Goal: Navigation & Orientation: Find specific page/section

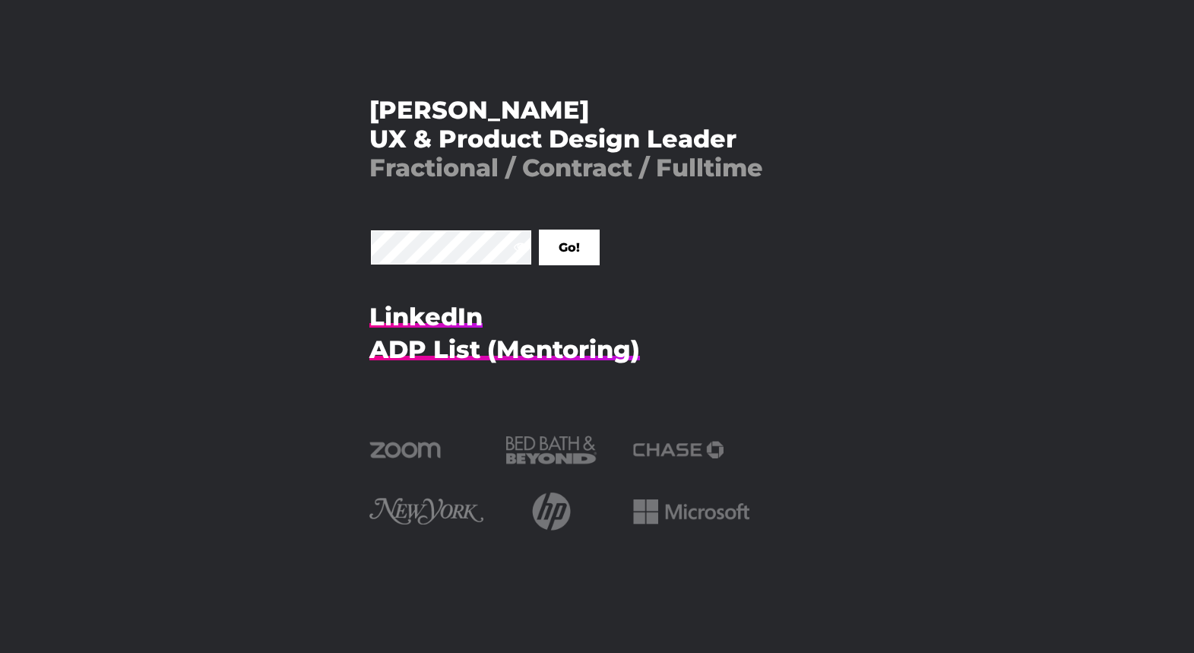
click at [539, 230] on input "Go!" at bounding box center [569, 248] width 61 height 36
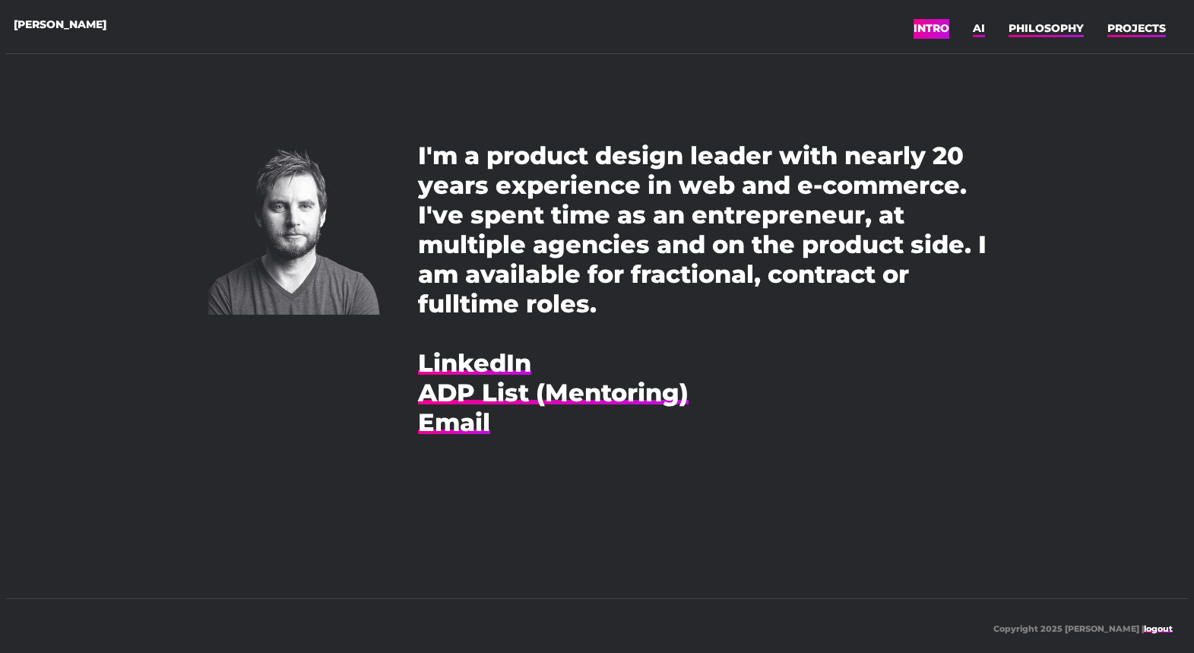
click at [986, 25] on ul "INTRO AI PHILOSOPHY PROJECTS" at bounding box center [1049, 29] width 271 height 28
click at [979, 31] on link "AI" at bounding box center [979, 28] width 12 height 23
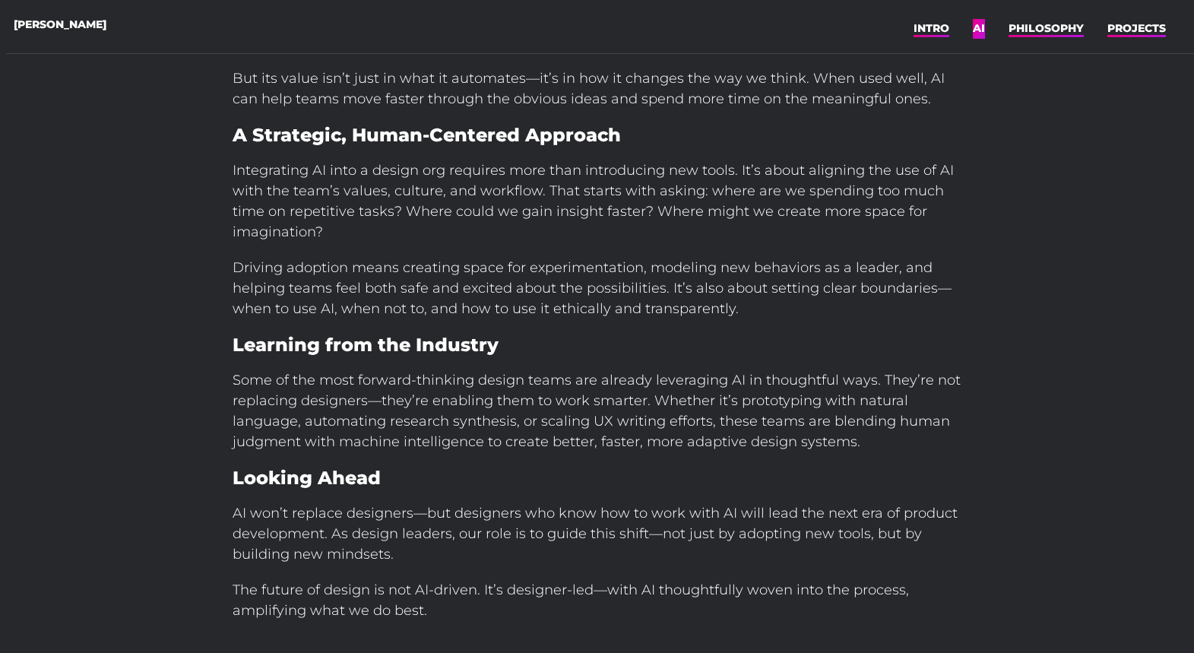
scroll to position [397, 0]
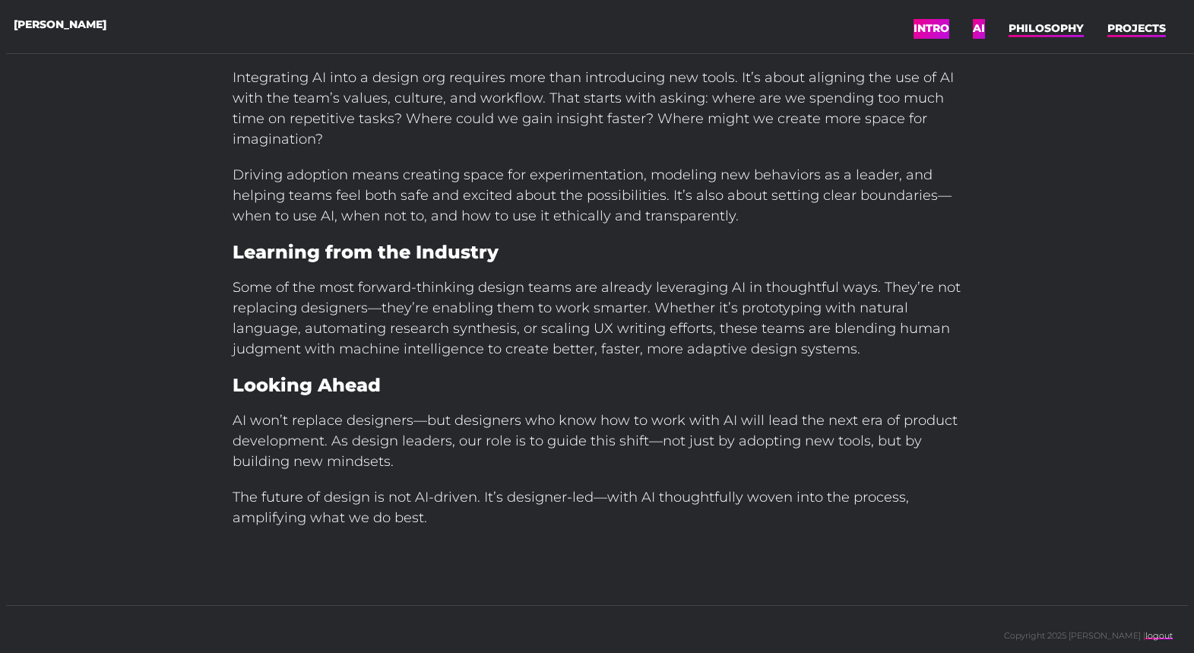
click at [922, 32] on link "INTRO" at bounding box center [932, 28] width 36 height 23
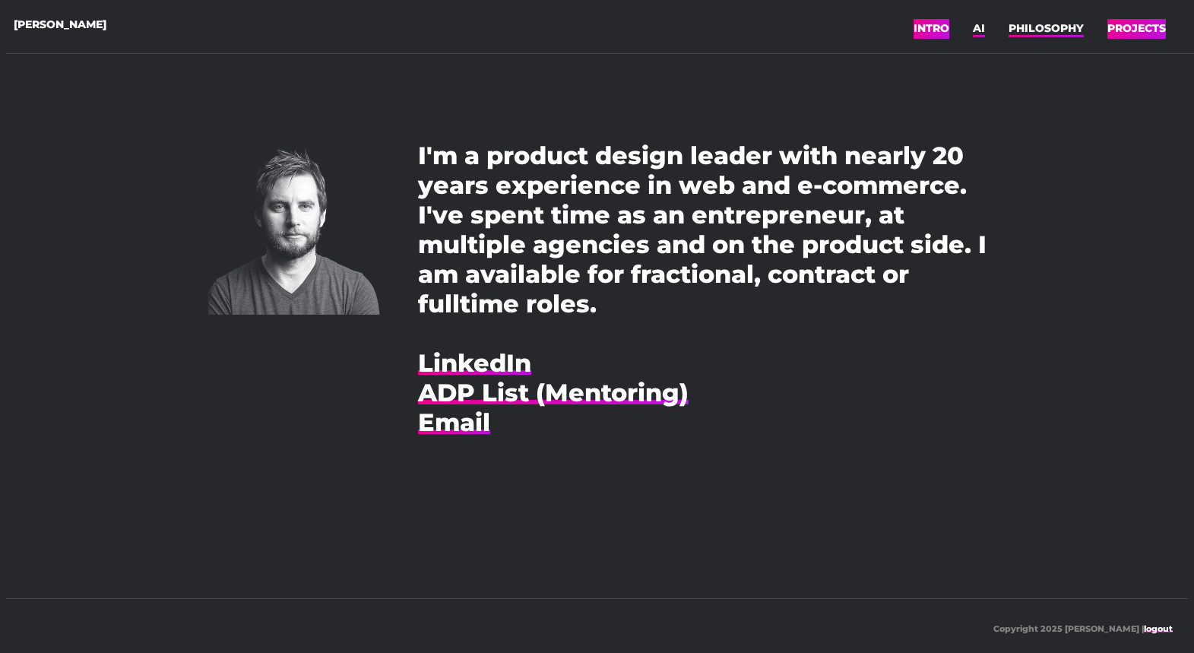
click at [1140, 30] on link "PROJECTS" at bounding box center [1137, 28] width 59 height 23
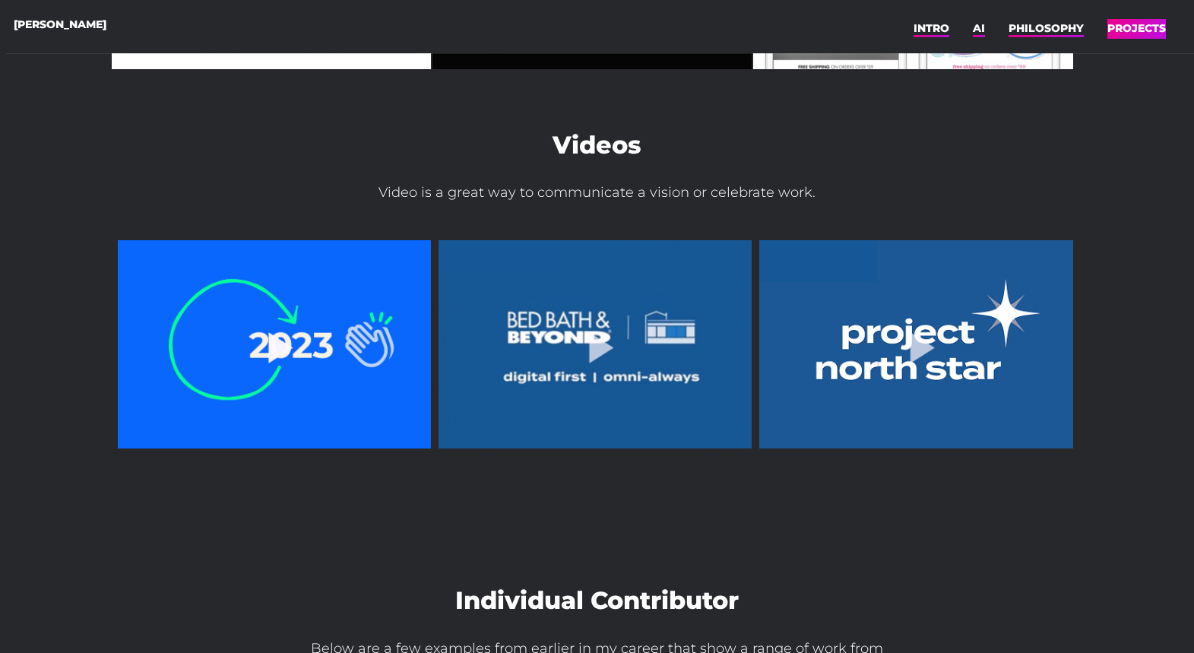
scroll to position [642, 0]
